Goal: Check status: Check status

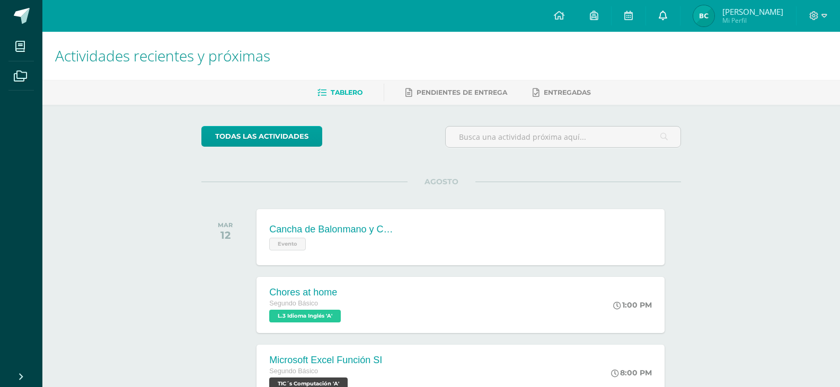
click at [667, 17] on icon at bounding box center [663, 16] width 8 height 10
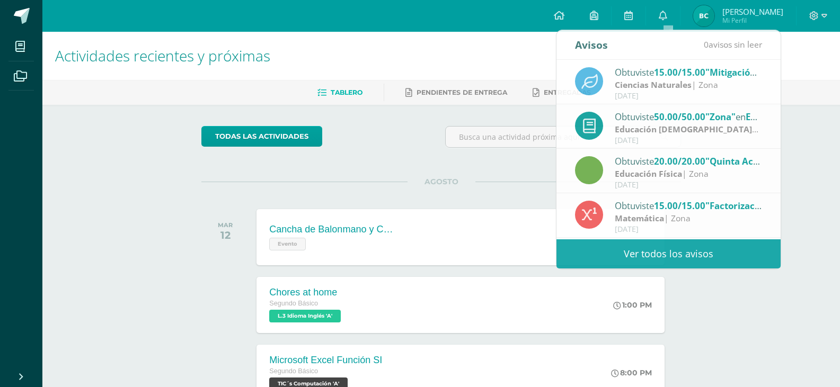
click at [740, 18] on span "Mi Perfil" at bounding box center [752, 20] width 61 height 9
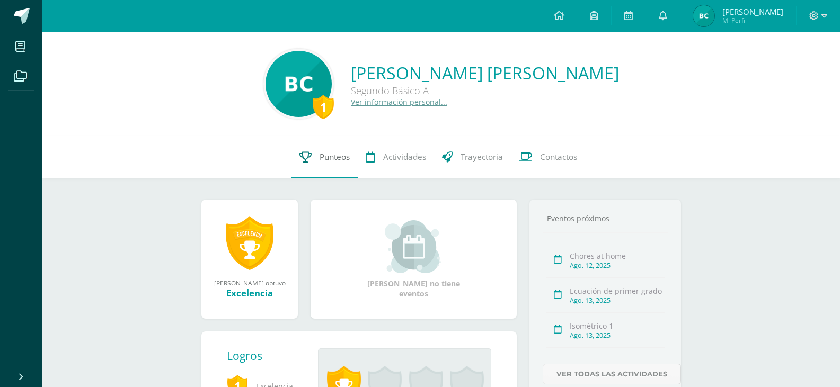
click at [342, 158] on span "Punteos" at bounding box center [335, 157] width 30 height 11
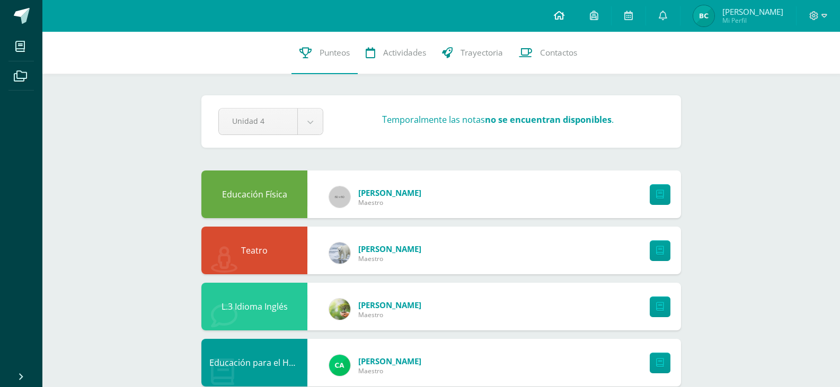
click at [570, 21] on link at bounding box center [559, 16] width 36 height 32
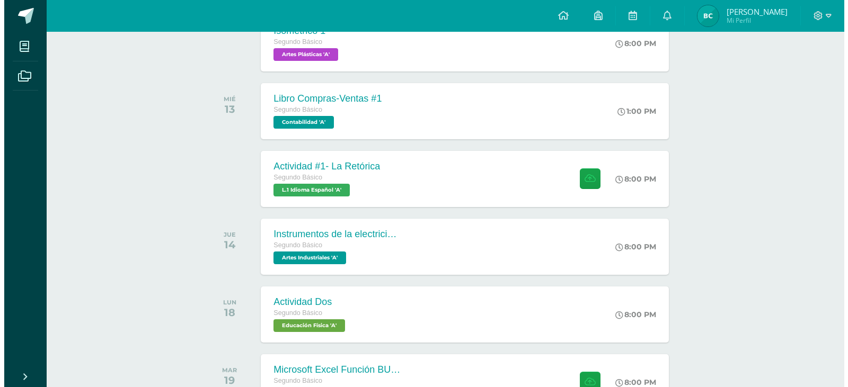
scroll to position [466, 0]
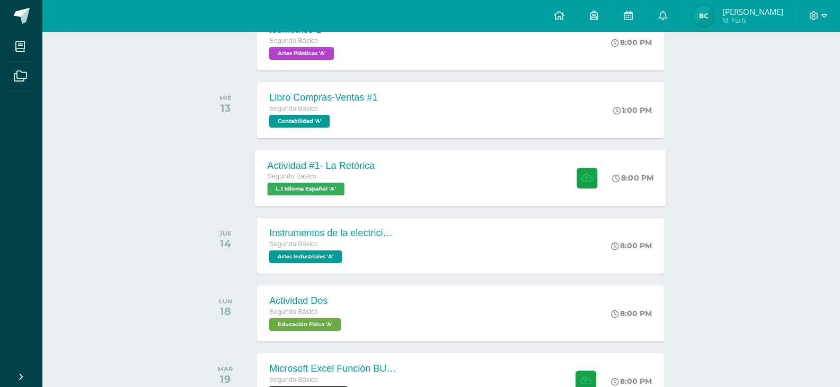
click at [327, 187] on span "L.1 Idioma Español 'A'" at bounding box center [306, 189] width 77 height 13
